Goal: Information Seeking & Learning: Learn about a topic

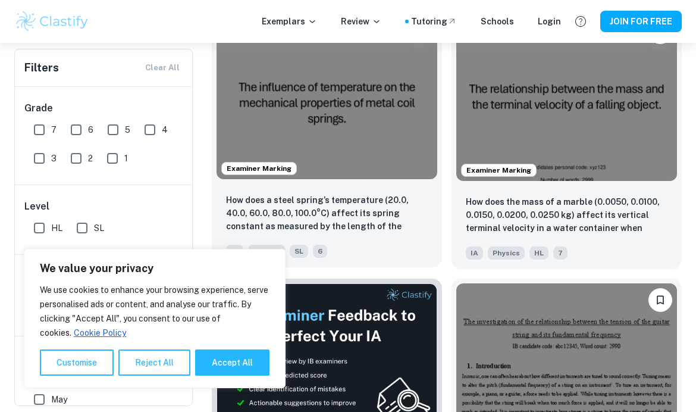
scroll to position [396, 0]
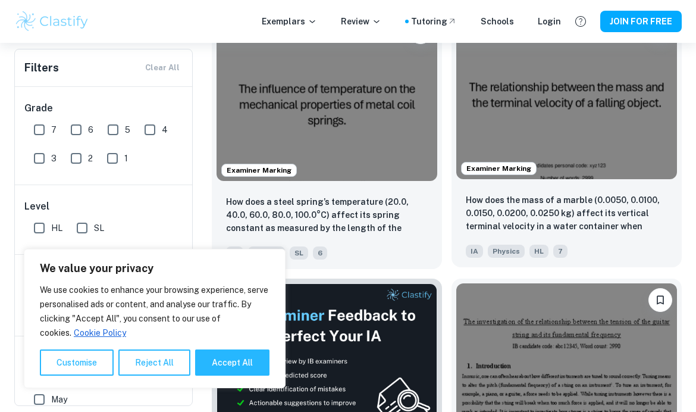
click at [624, 133] on img at bounding box center [566, 96] width 221 height 165
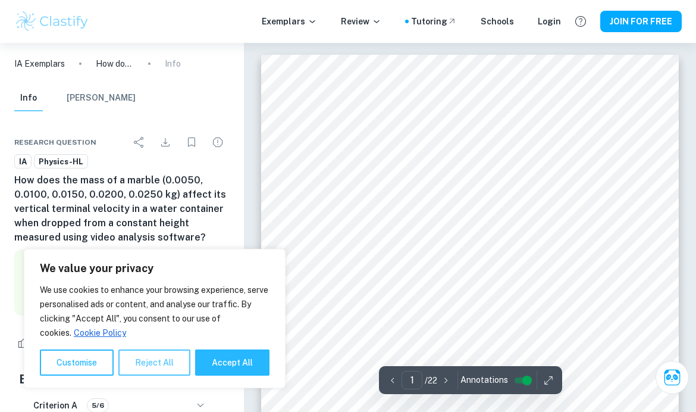
click at [146, 375] on button "Reject All" at bounding box center [154, 362] width 72 height 26
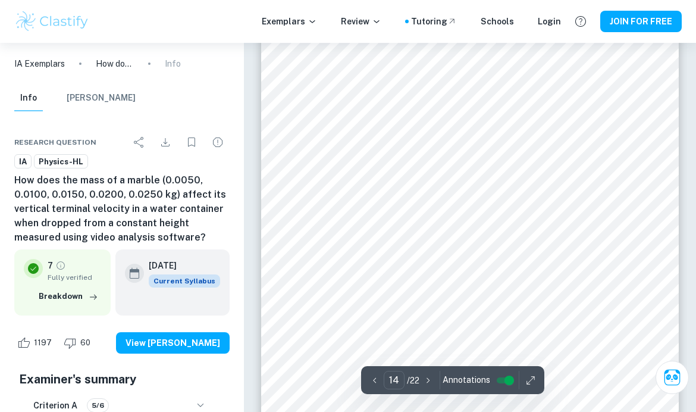
scroll to position [8139, 0]
type input "5"
